Goal: Task Accomplishment & Management: Manage account settings

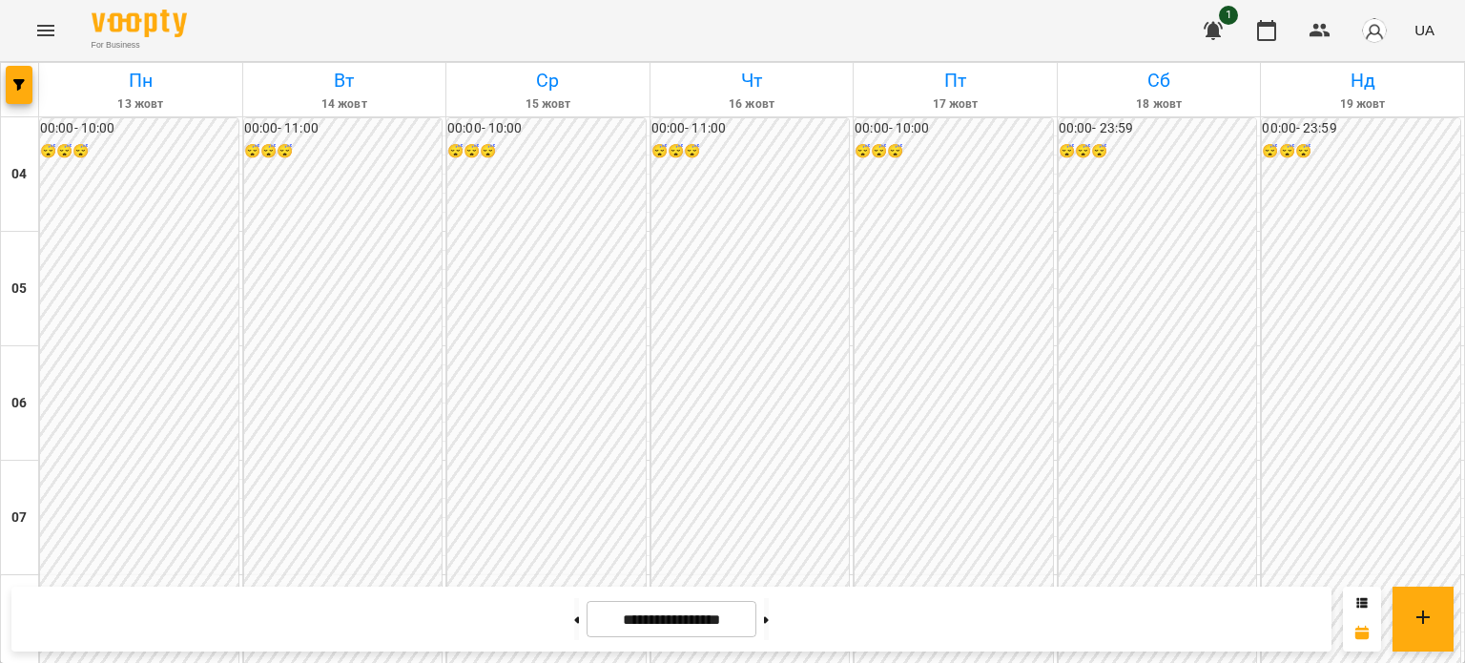
scroll to position [1618, 0]
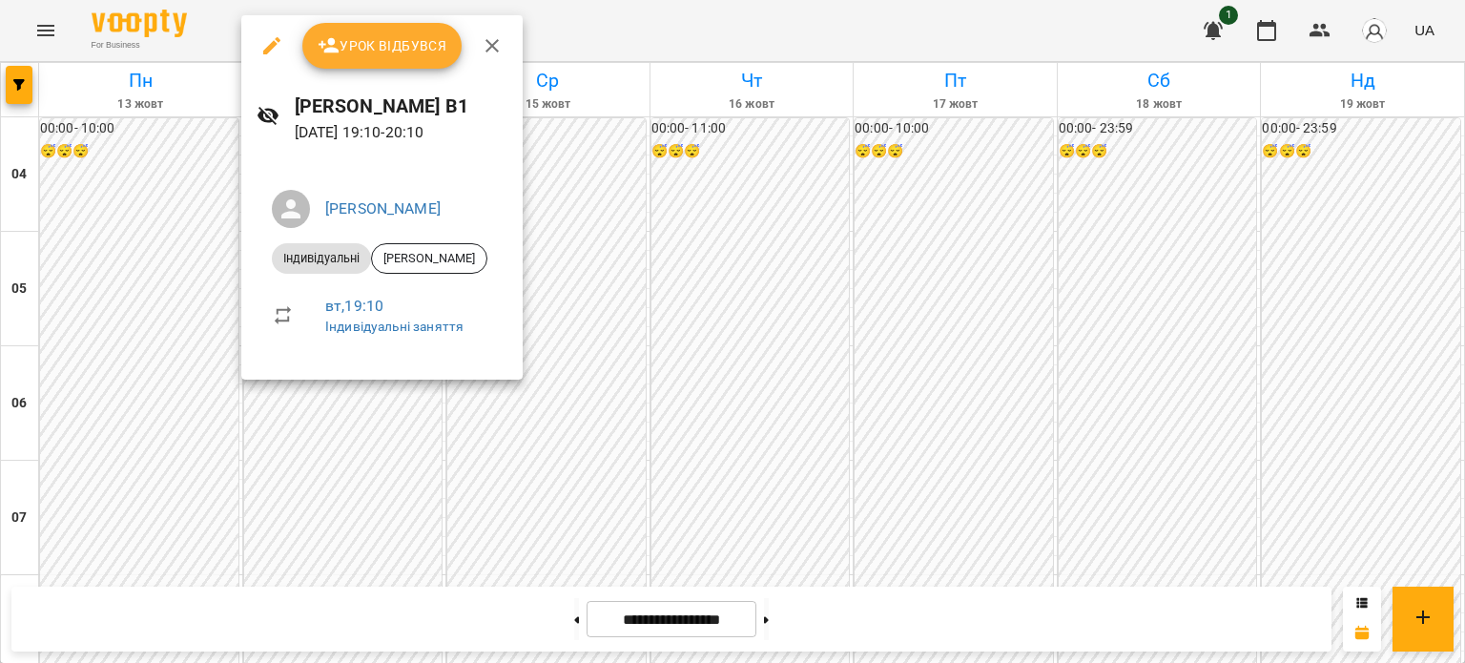
click at [385, 52] on span "Урок відбувся" at bounding box center [383, 45] width 130 height 23
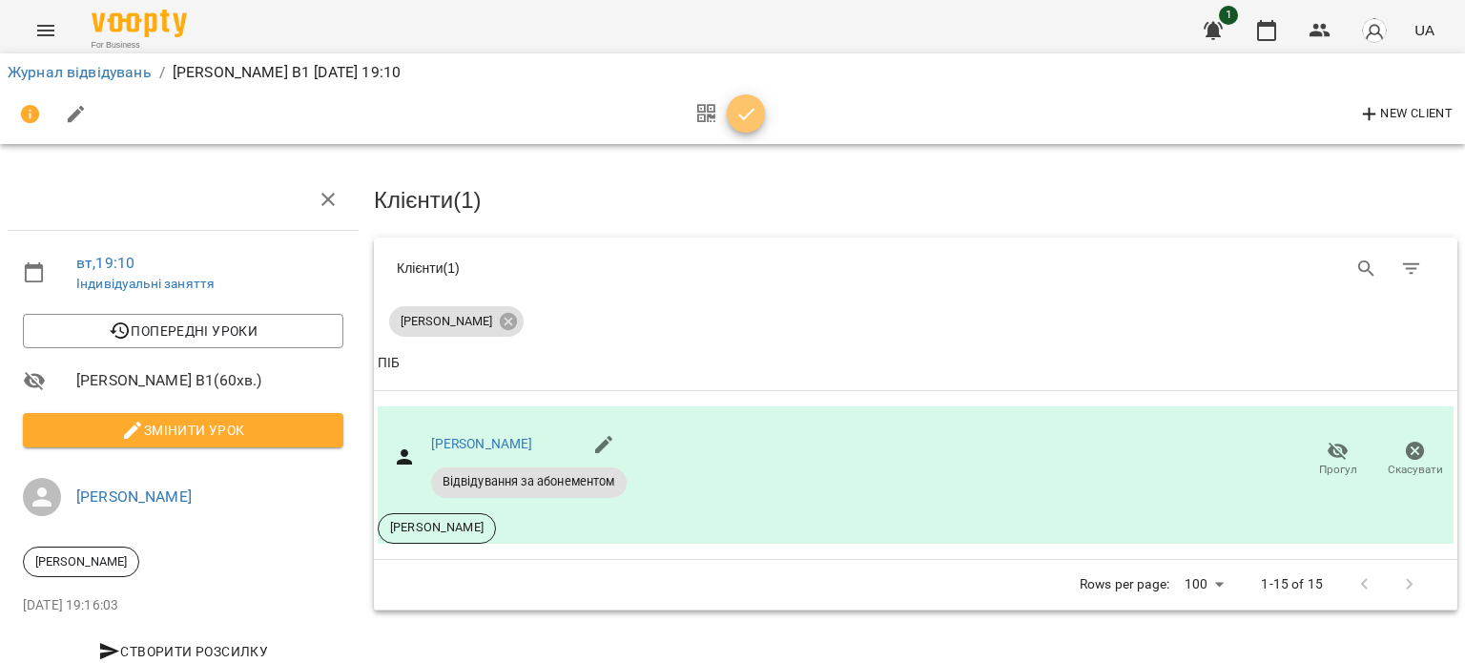
click at [744, 117] on icon "button" at bounding box center [746, 114] width 16 height 12
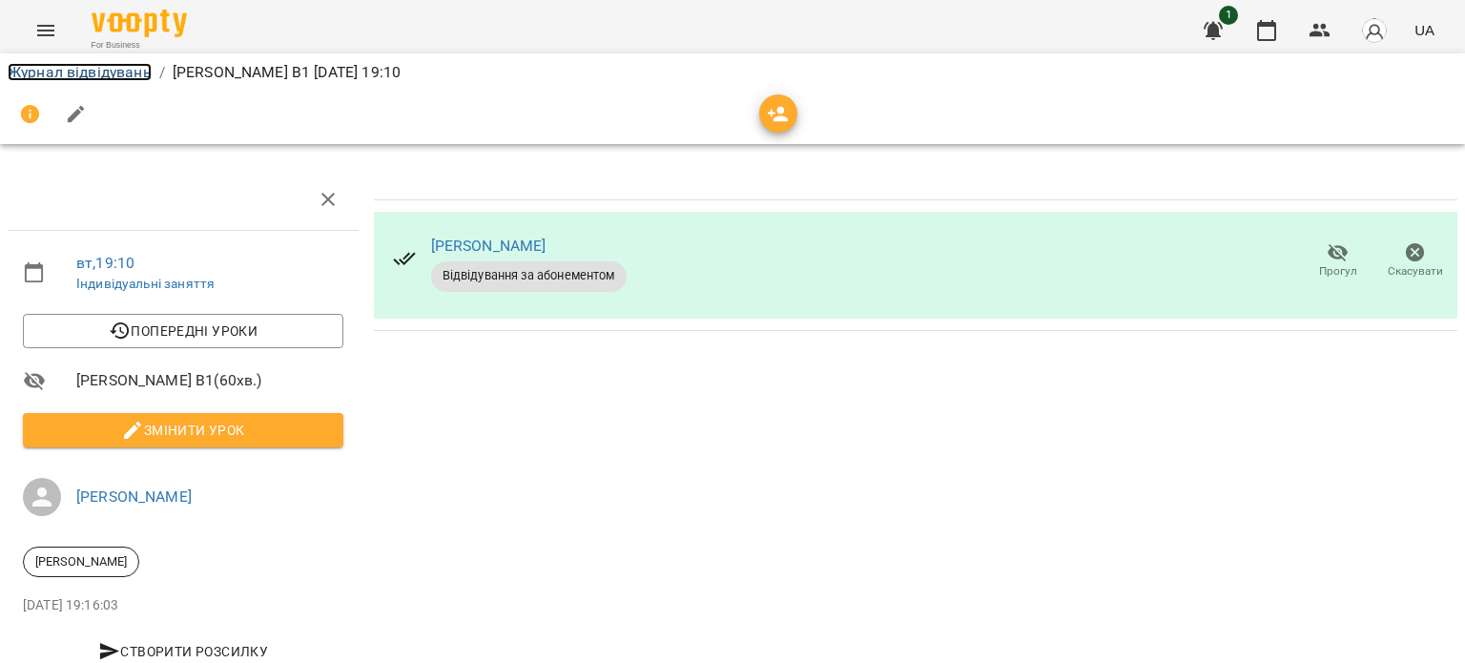
click at [126, 74] on link "Журнал відвідувань" at bounding box center [80, 72] width 144 height 18
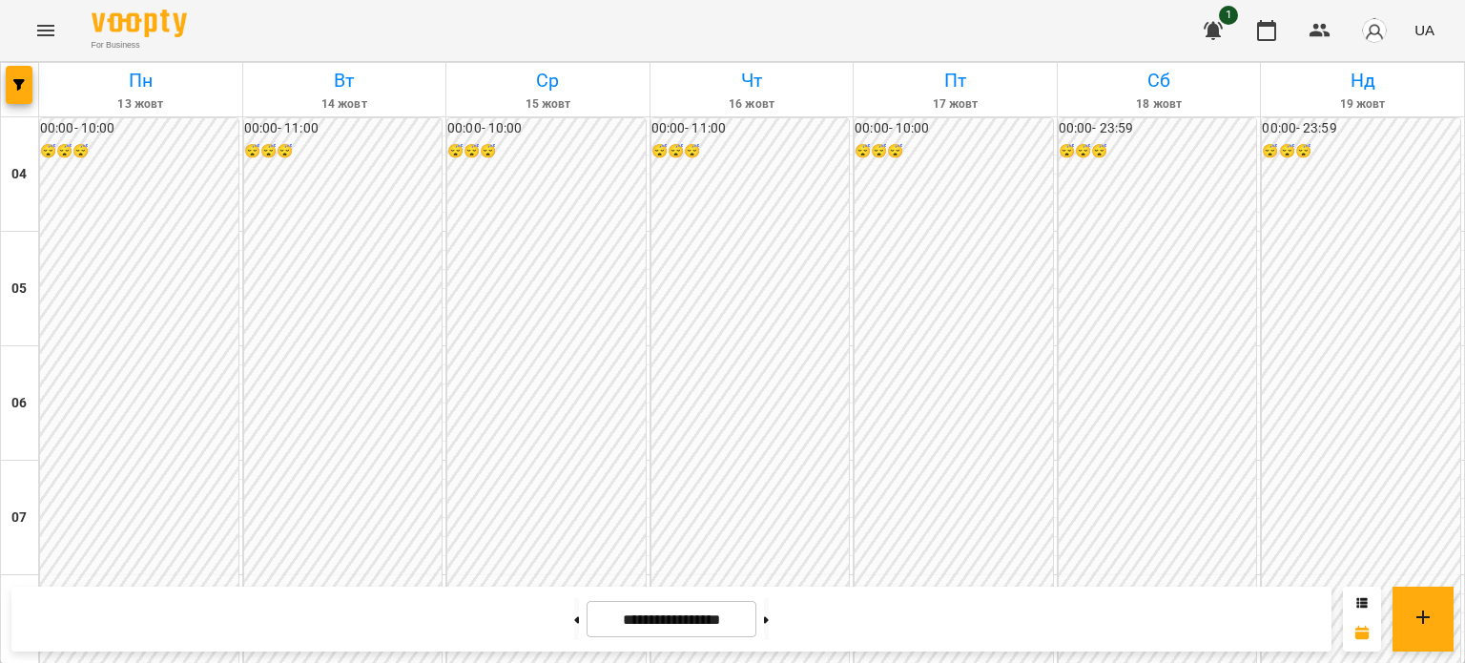
scroll to position [668, 0]
click at [1387, 41] on span "button" at bounding box center [1374, 30] width 27 height 27
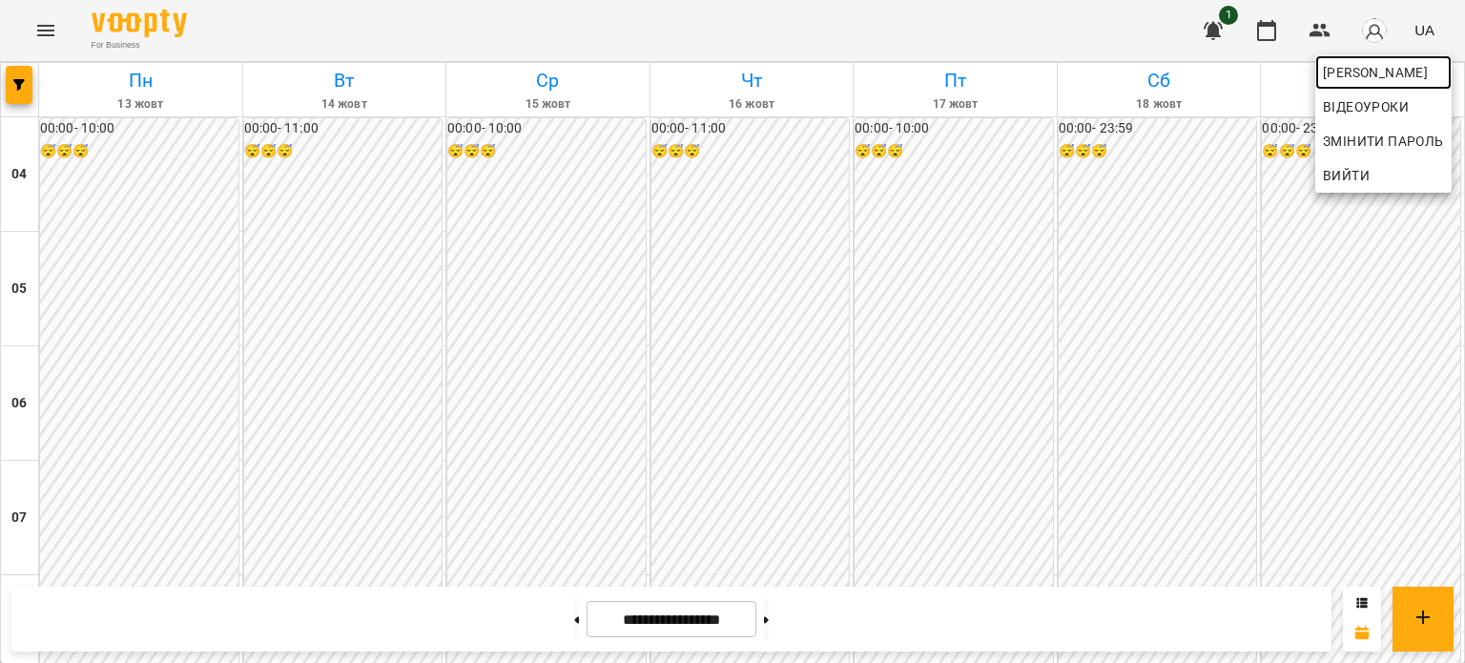
drag, startPoint x: 1369, startPoint y: 71, endPoint x: 1360, endPoint y: 72, distance: 9.7
click at [1369, 71] on span "[PERSON_NAME]" at bounding box center [1383, 72] width 121 height 23
